Goal: Transaction & Acquisition: Purchase product/service

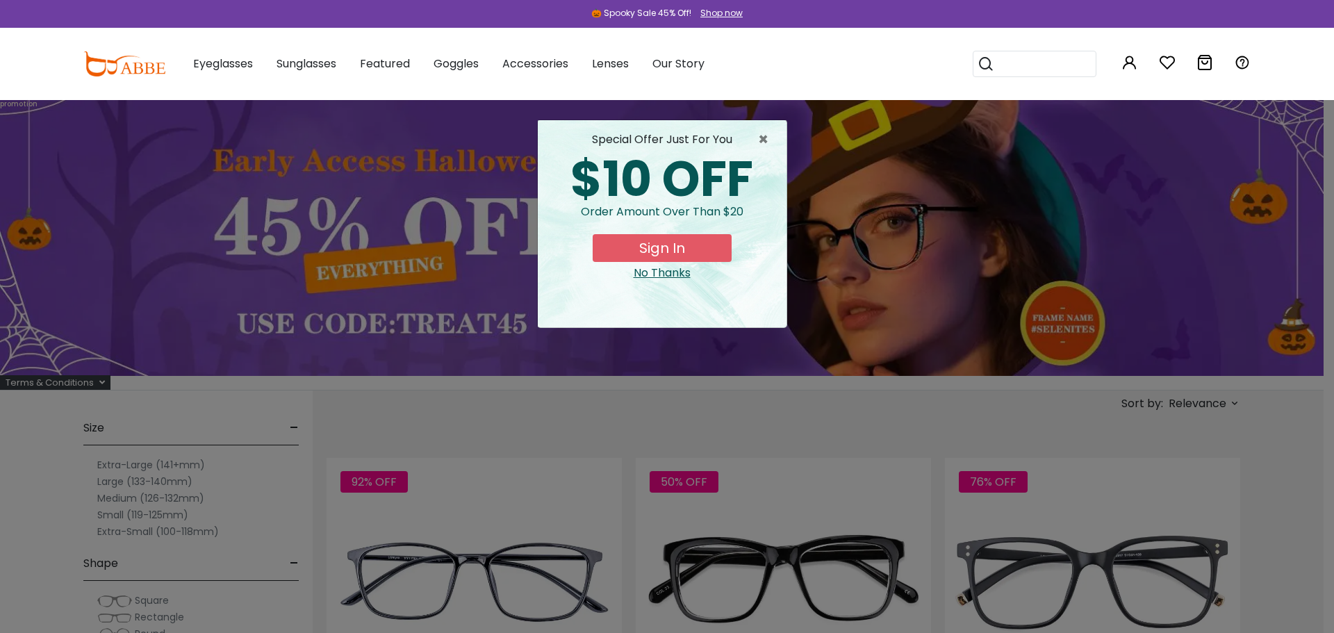
click at [685, 277] on div "No Thanks" at bounding box center [662, 273] width 226 height 17
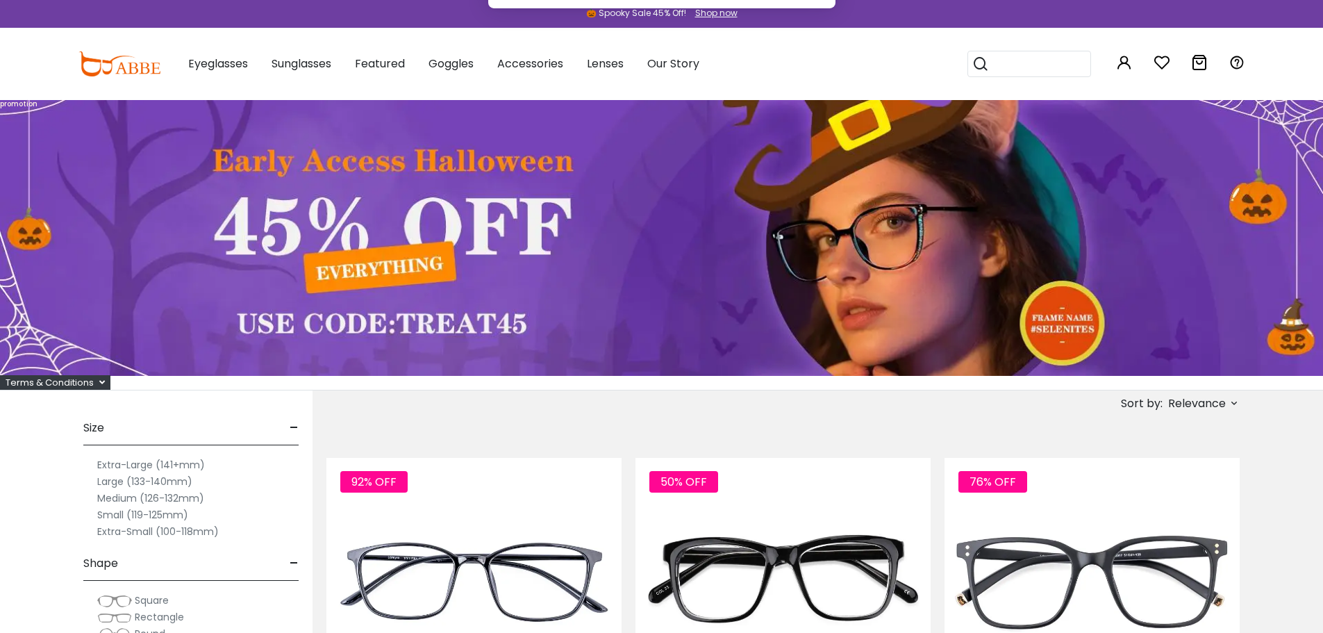
click at [697, 94] on button "Later" at bounding box center [690, 89] width 63 height 35
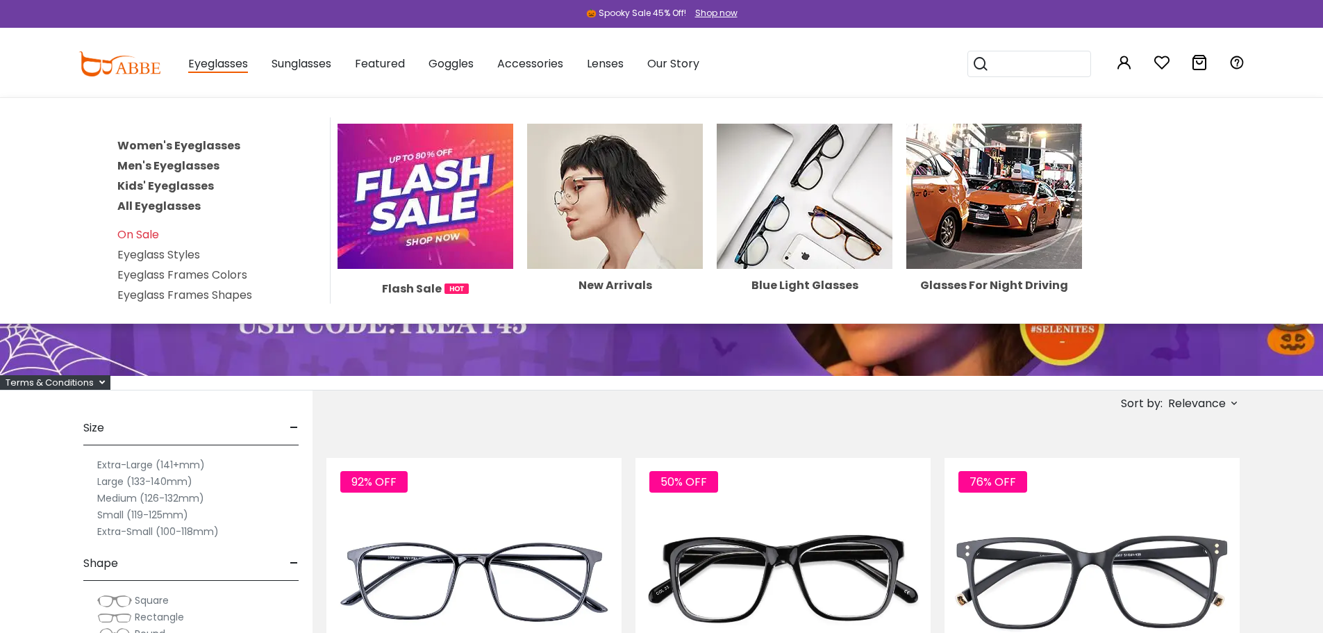
click at [188, 147] on link "Women's Eyeglasses" at bounding box center [178, 146] width 123 height 16
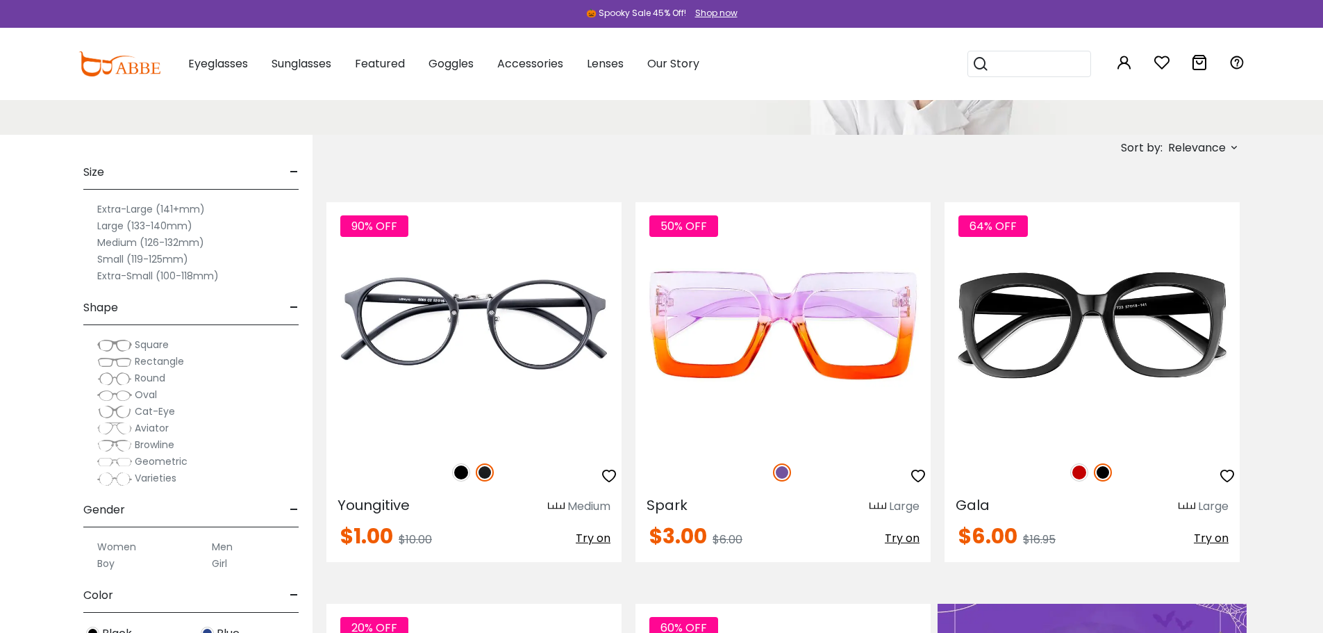
scroll to position [69, 0]
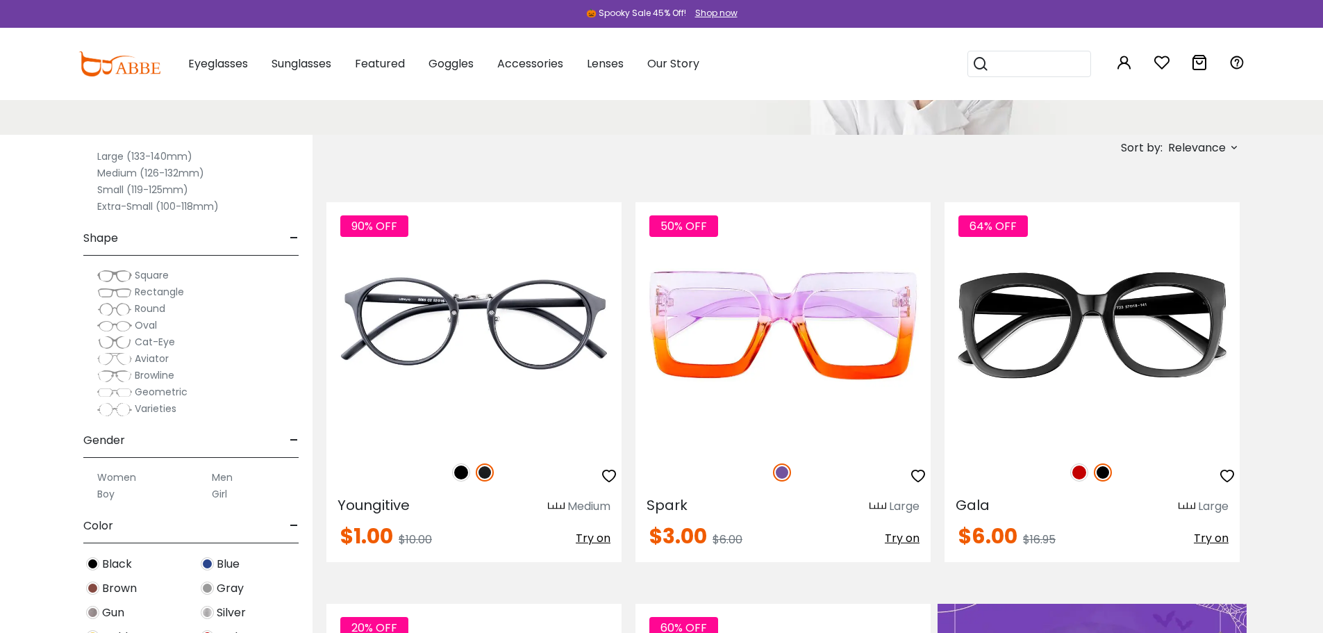
click at [147, 275] on span "Square" at bounding box center [152, 275] width 34 height 14
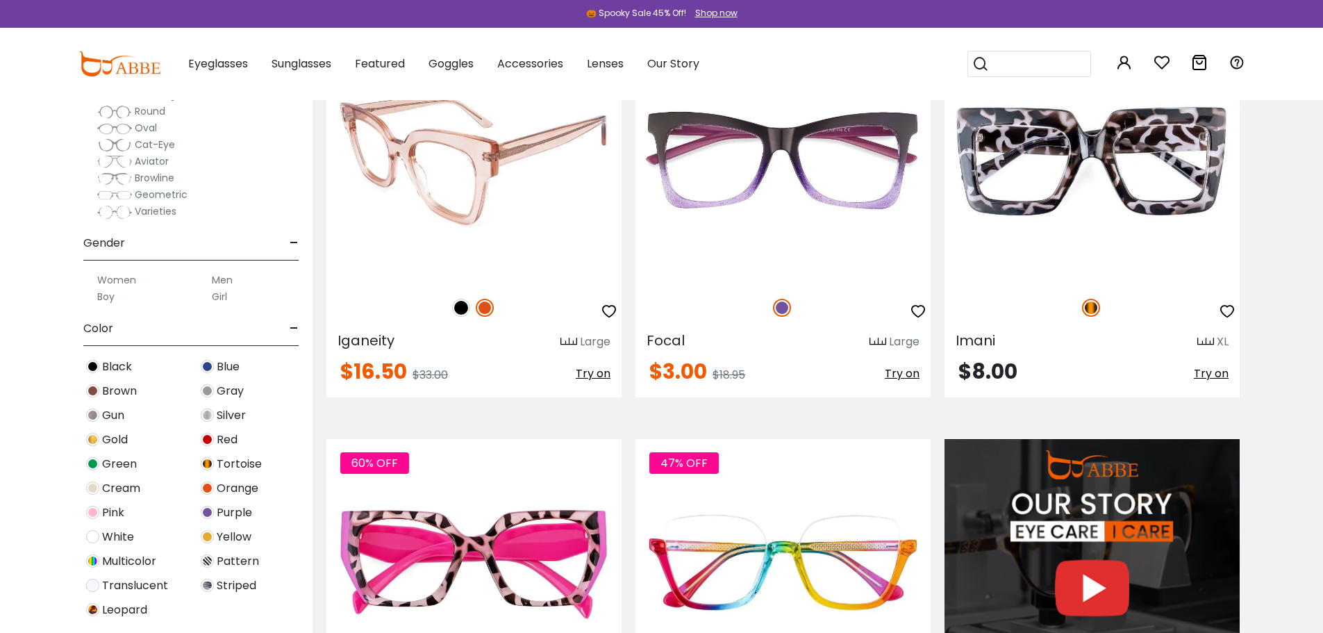
scroll to position [1181, 0]
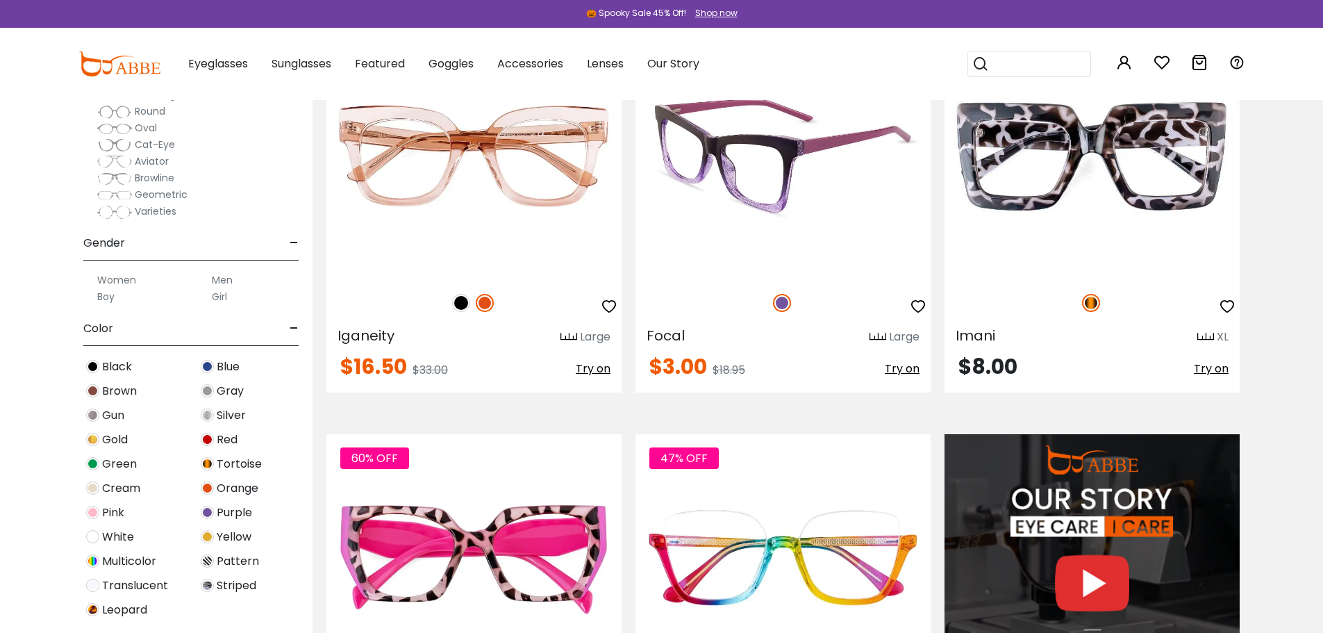
click at [777, 188] on img at bounding box center [783, 156] width 295 height 246
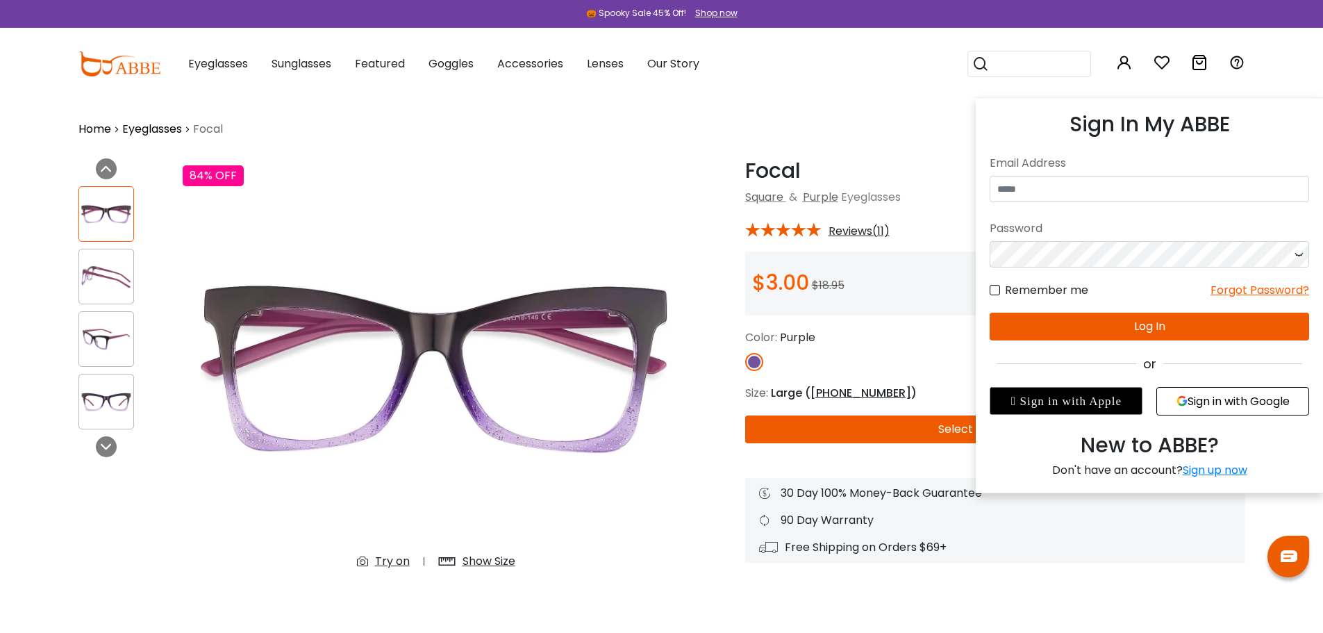
click at [1123, 63] on icon at bounding box center [1124, 62] width 17 height 17
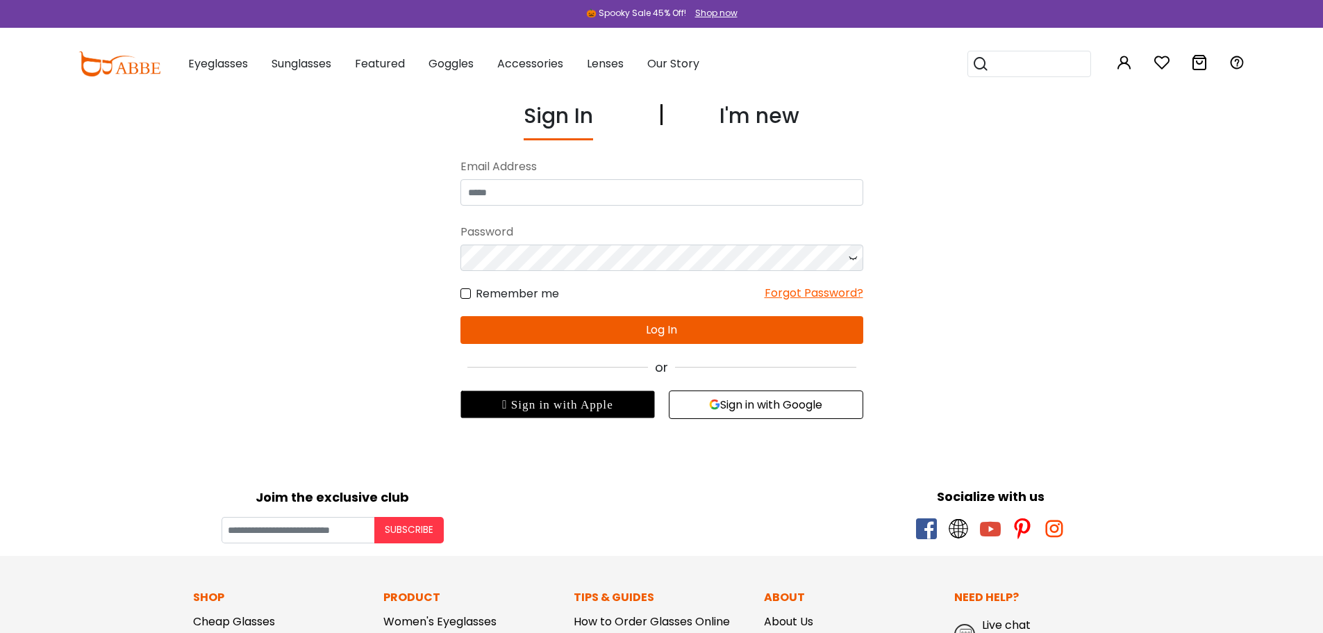
click at [461, 377] on div at bounding box center [461, 377] width 0 height 0
click at [295, 213] on div "Sign In I'm new No match for email address and/or password. Please try again. E…" at bounding box center [662, 259] width 959 height 319
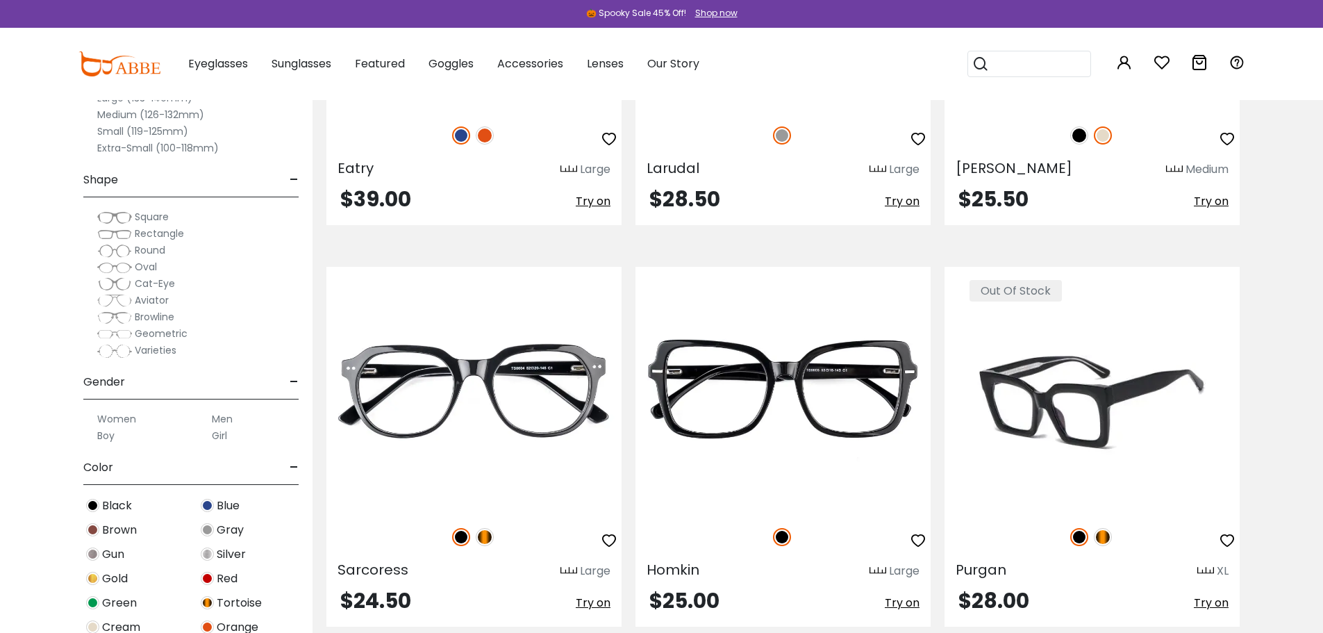
scroll to position [7923, 0]
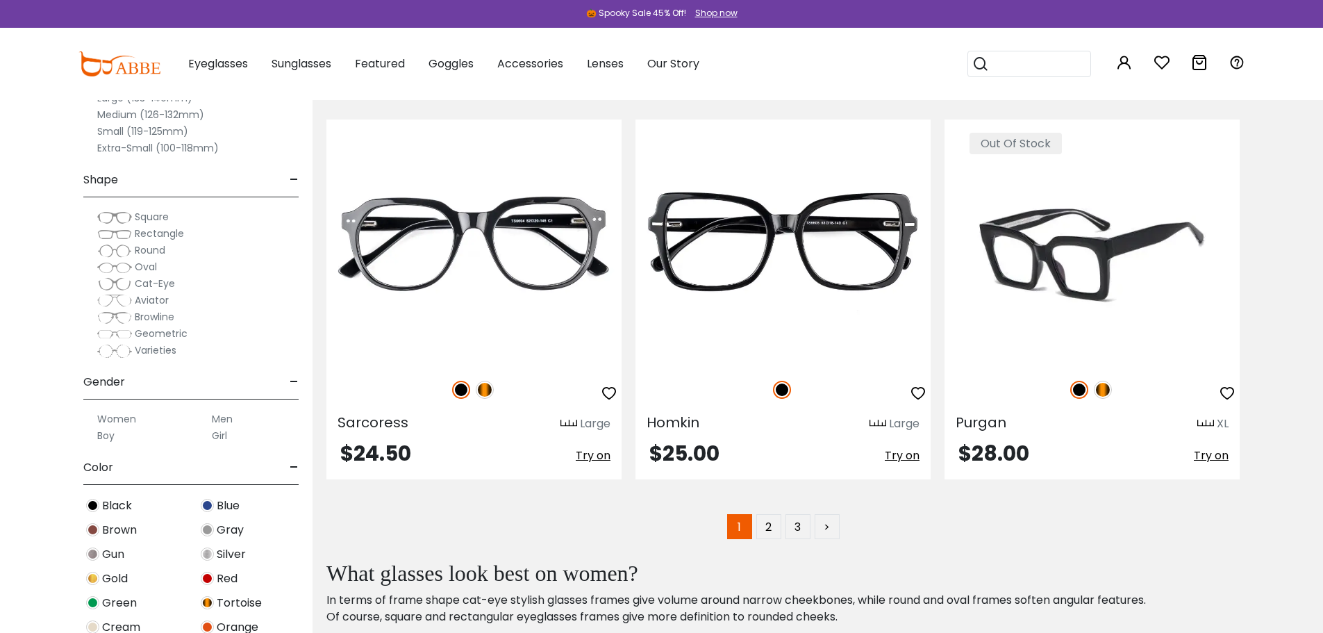
click at [141, 238] on span "Rectangle" at bounding box center [159, 233] width 49 height 14
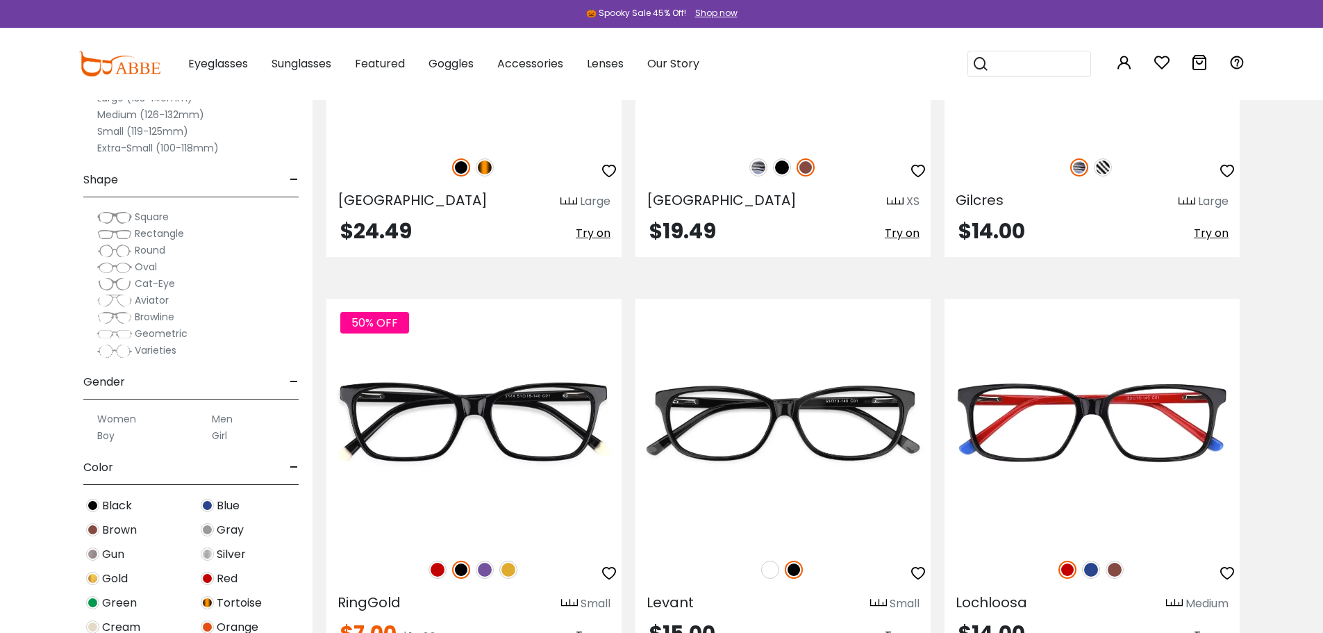
scroll to position [4377, 0]
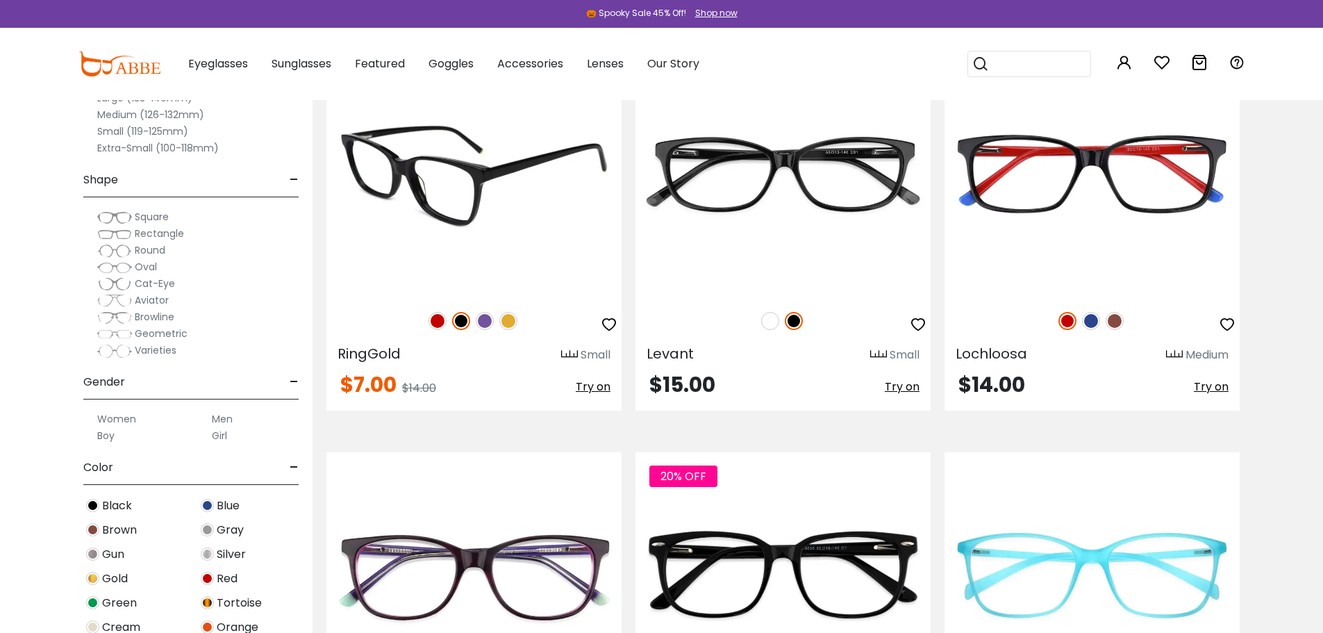
click at [482, 321] on img at bounding box center [485, 321] width 18 height 18
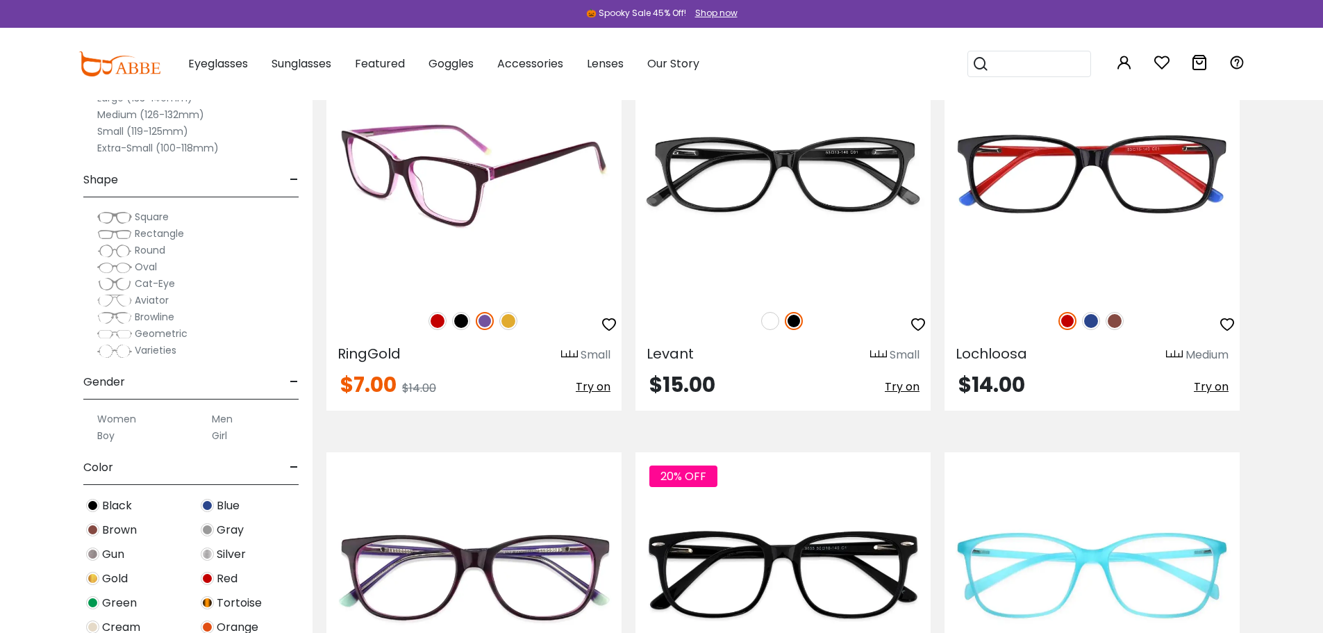
click at [509, 319] on img at bounding box center [508, 321] width 18 height 18
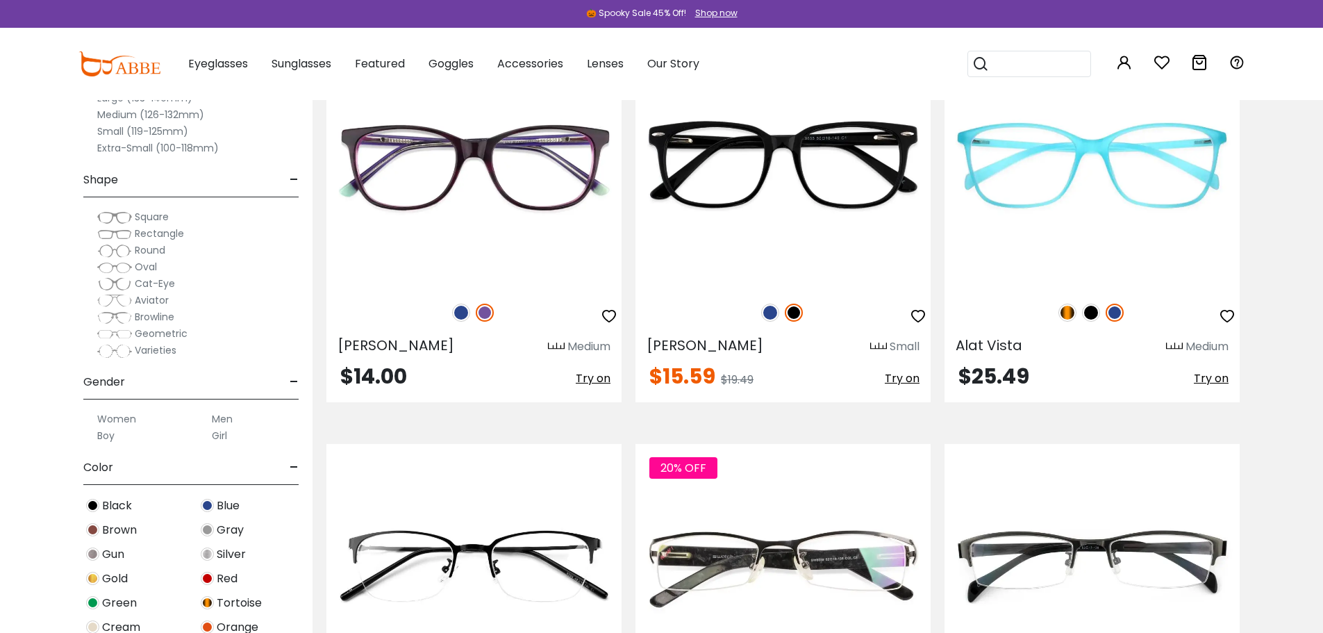
scroll to position [4794, 0]
